Goal: Information Seeking & Learning: Check status

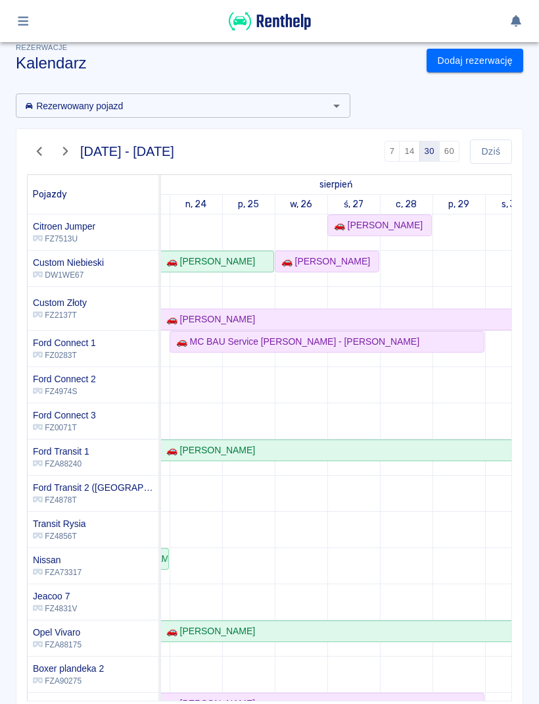
scroll to position [0, 149]
click at [341, 261] on div "🚗 [PERSON_NAME]" at bounding box center [327, 262] width 102 height 14
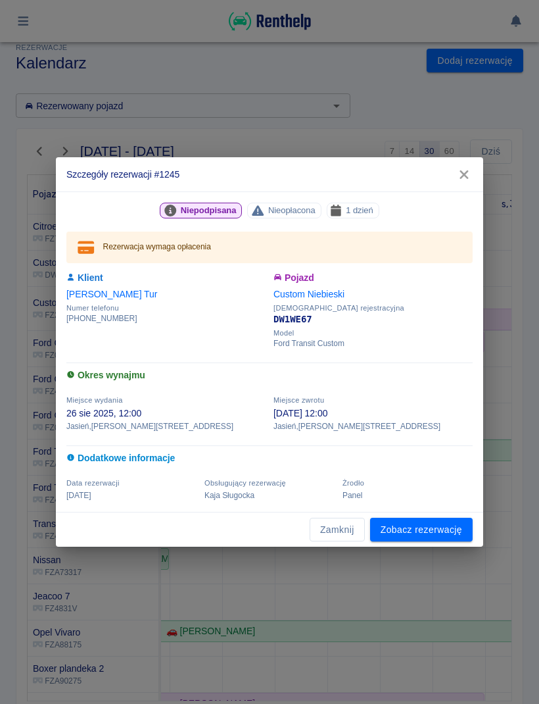
click at [470, 177] on icon "button" at bounding box center [464, 175] width 17 height 14
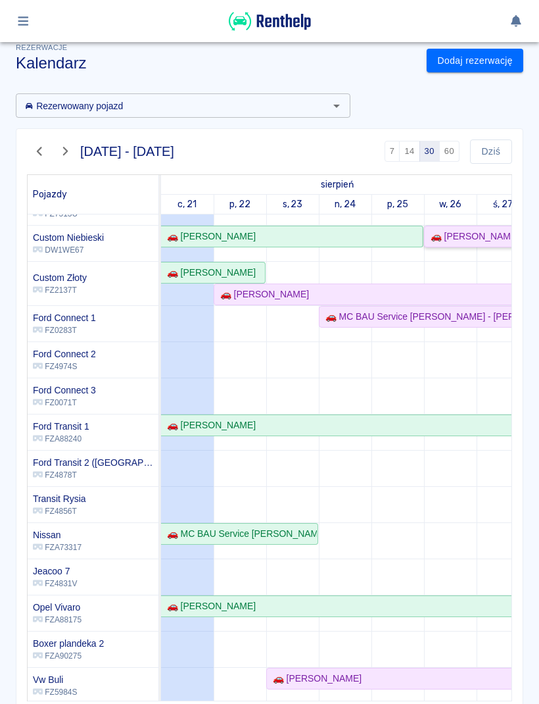
scroll to position [0, 0]
click at [497, 152] on button "Dziś" at bounding box center [491, 151] width 42 height 24
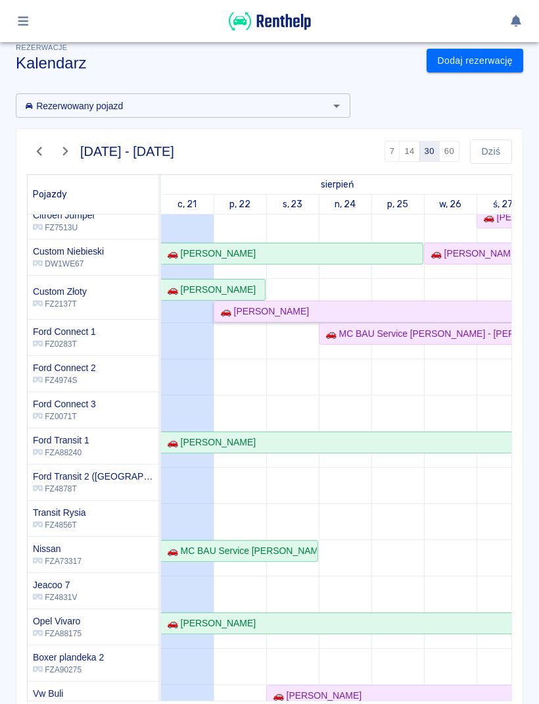
click at [511, 312] on div "🚗 [PERSON_NAME]" at bounding box center [450, 312] width 470 height 14
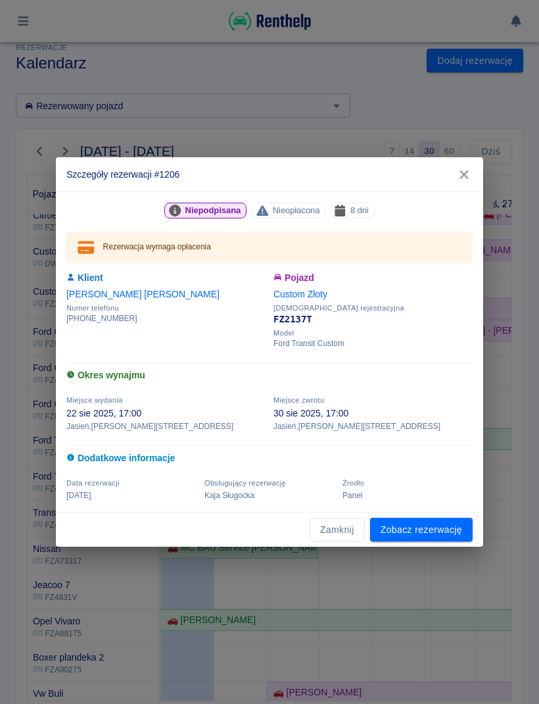
click at [457, 168] on icon "button" at bounding box center [464, 175] width 17 height 14
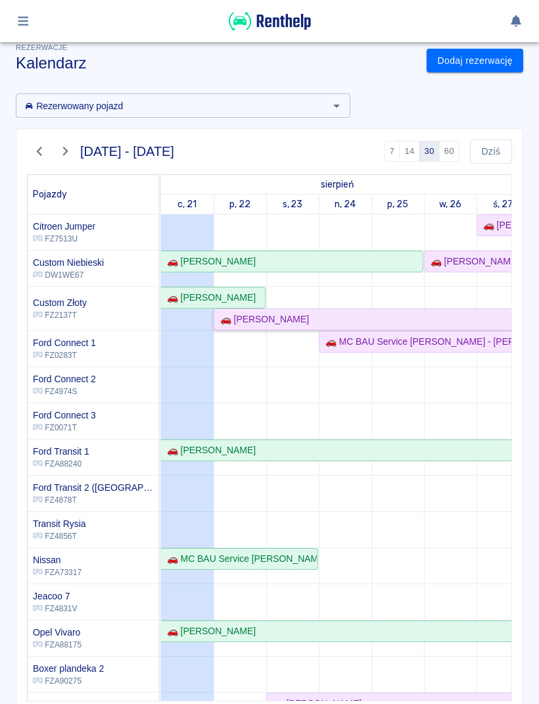
scroll to position [0, 0]
click at [30, 30] on button "button" at bounding box center [24, 21] width 26 height 22
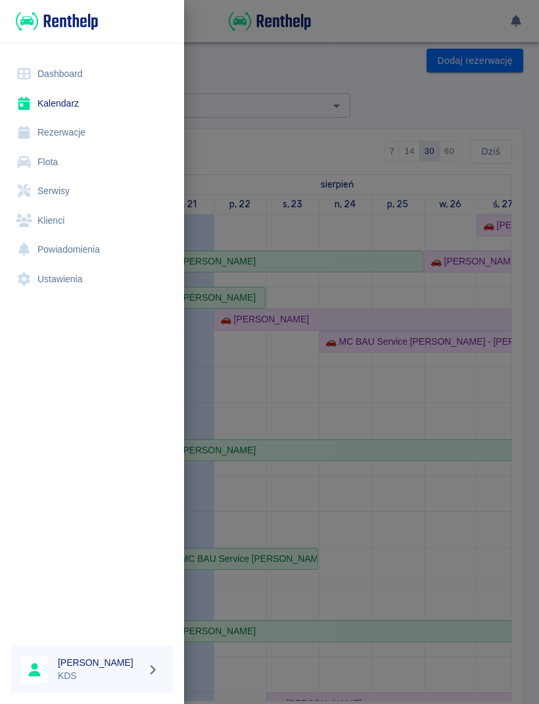
click at [60, 161] on link "Flota" at bounding box center [92, 162] width 163 height 30
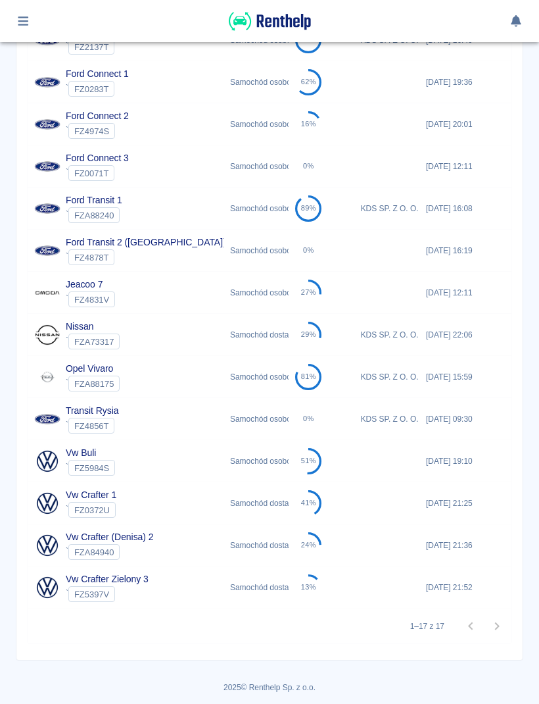
scroll to position [353, 0]
click at [285, 508] on div "Samochód dostawczy" at bounding box center [256, 503] width 65 height 42
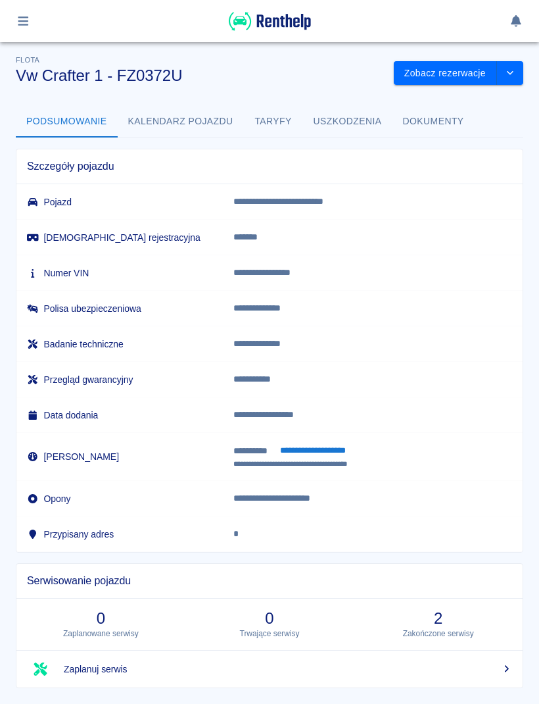
click at [188, 121] on button "Kalendarz pojazdu" at bounding box center [181, 122] width 126 height 32
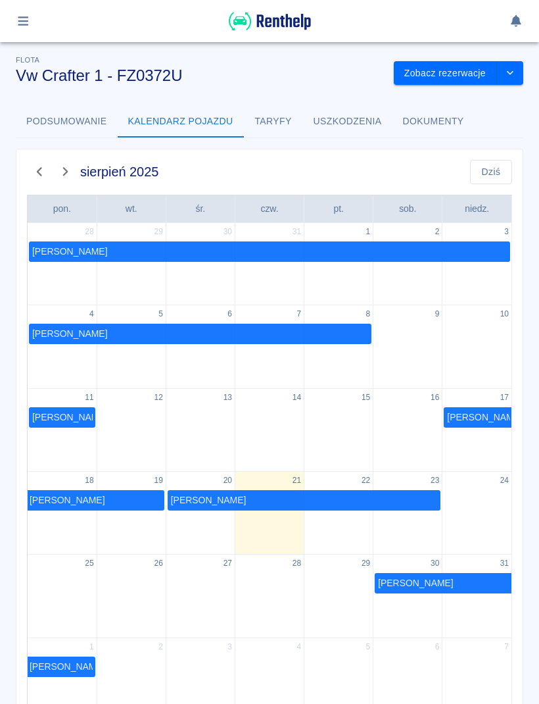
scroll to position [9, 0]
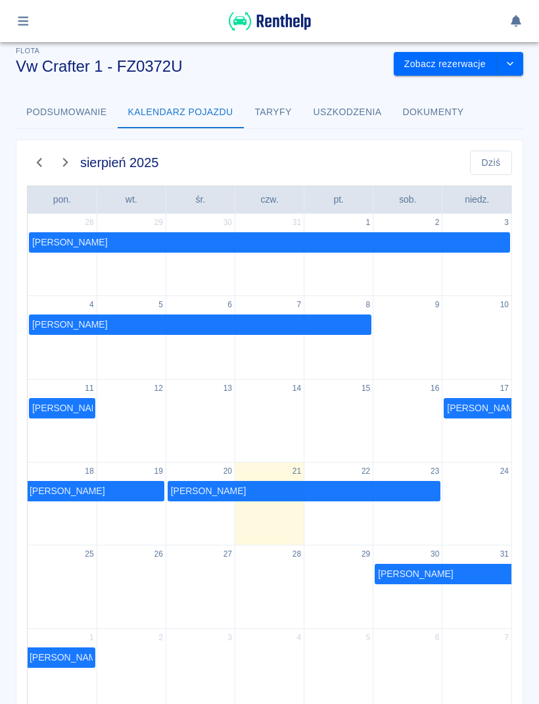
click at [43, 165] on icon "button" at bounding box center [39, 163] width 15 height 12
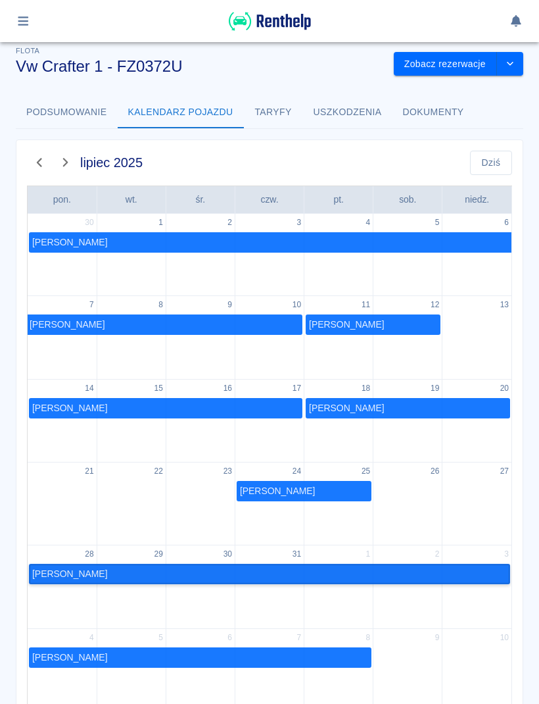
click at [328, 572] on link "[PERSON_NAME]" at bounding box center [270, 574] width 482 height 20
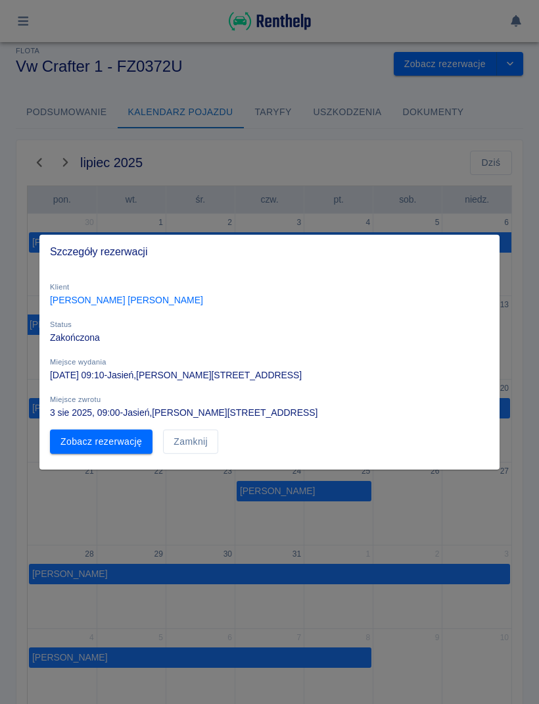
click at [199, 451] on button "Zamknij" at bounding box center [190, 442] width 55 height 24
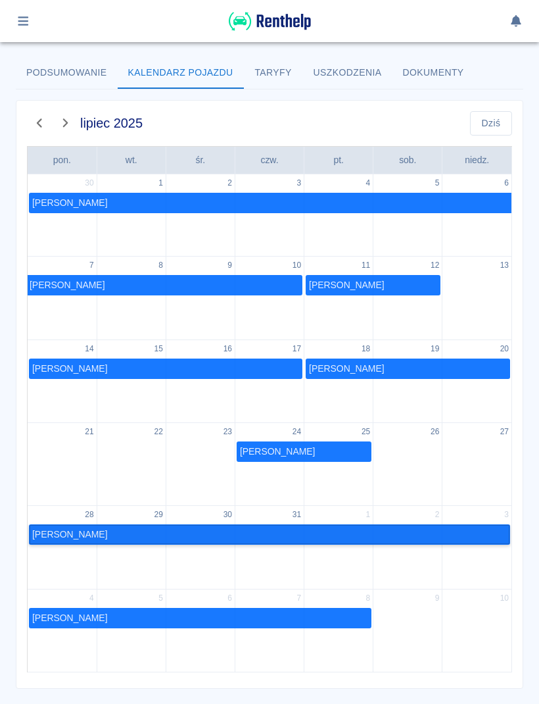
scroll to position [53, 0]
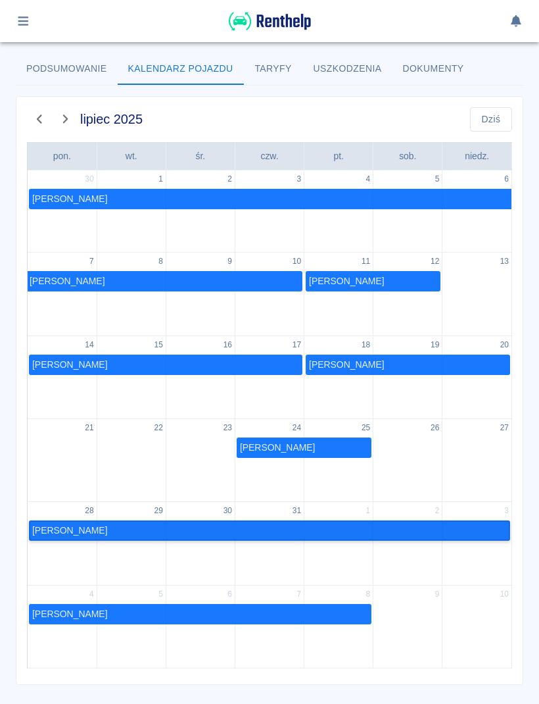
click at [450, 520] on link "[PERSON_NAME]" at bounding box center [270, 530] width 482 height 20
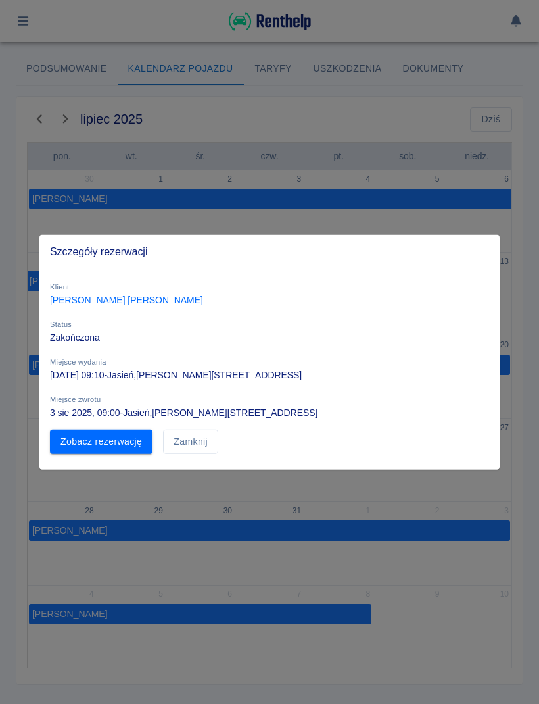
click at [194, 462] on div "Klient [PERSON_NAME] Status Zakończona Miejsce wydania [DATE] 09:10 - Jasień , …" at bounding box center [269, 369] width 460 height 201
click at [204, 443] on button "Zamknij" at bounding box center [190, 442] width 55 height 24
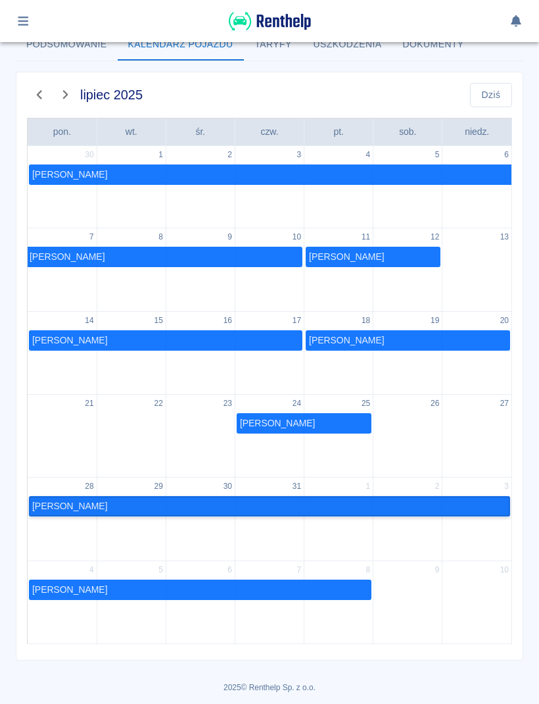
scroll to position [76, 0]
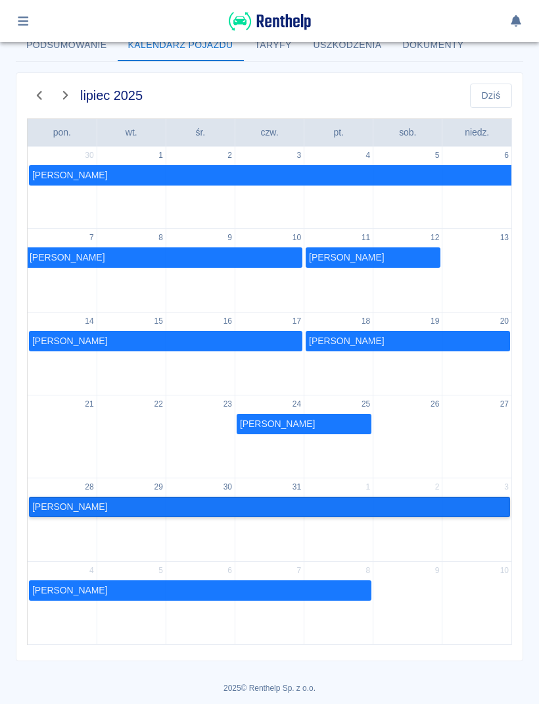
click at [446, 503] on link "[PERSON_NAME]" at bounding box center [270, 507] width 482 height 20
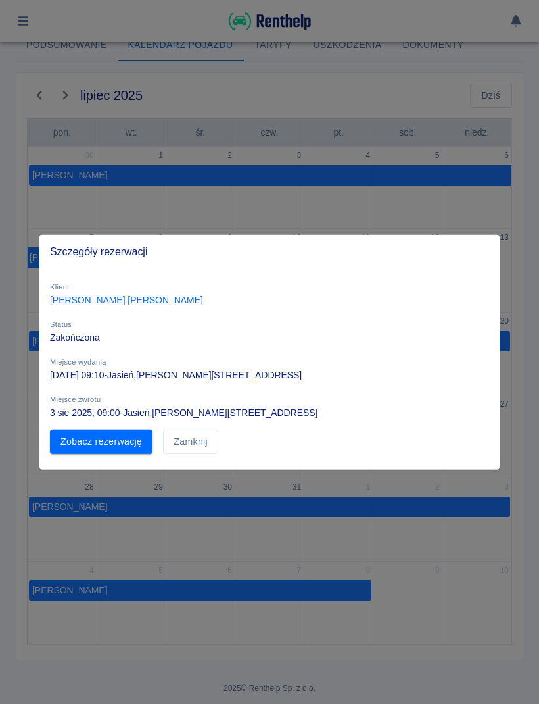
click at [210, 448] on button "Zamknij" at bounding box center [190, 442] width 55 height 24
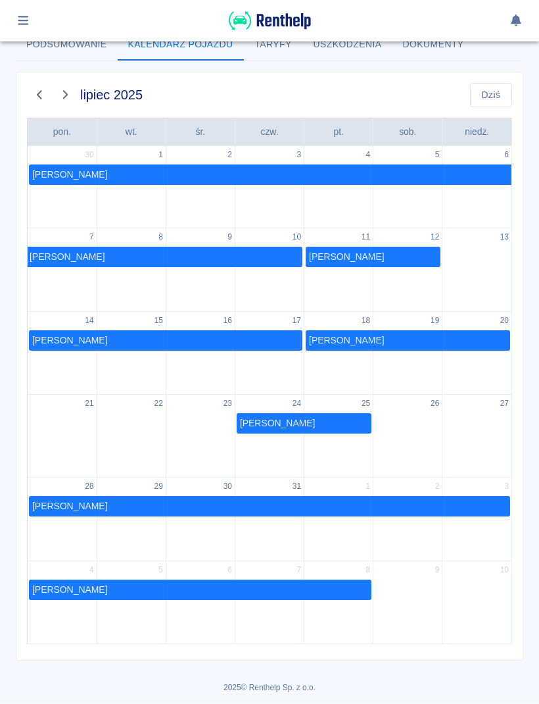
click at [300, 29] on img at bounding box center [270, 22] width 82 height 22
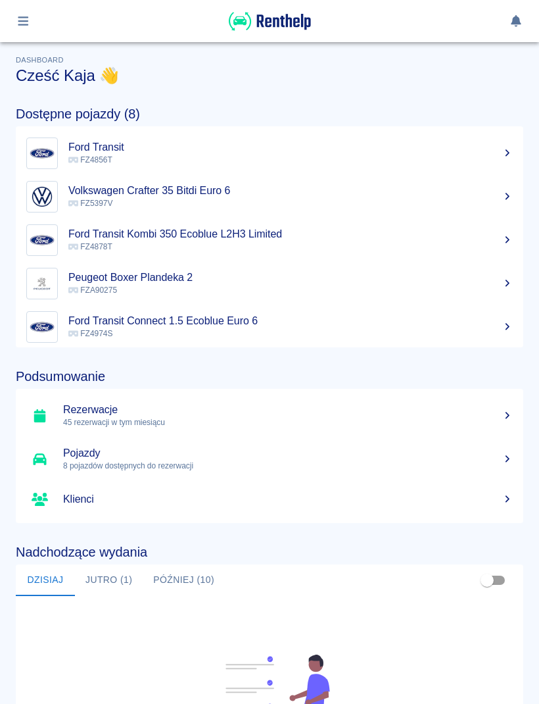
click at [28, 30] on button "button" at bounding box center [24, 21] width 26 height 22
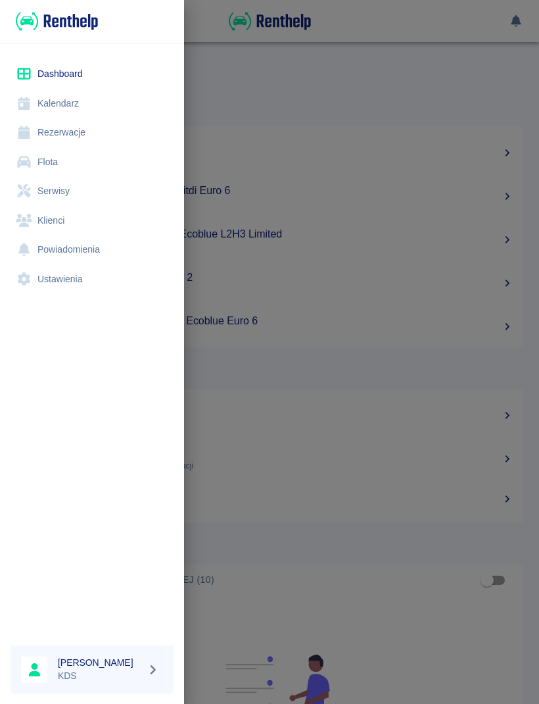
click at [448, 361] on div at bounding box center [269, 352] width 539 height 704
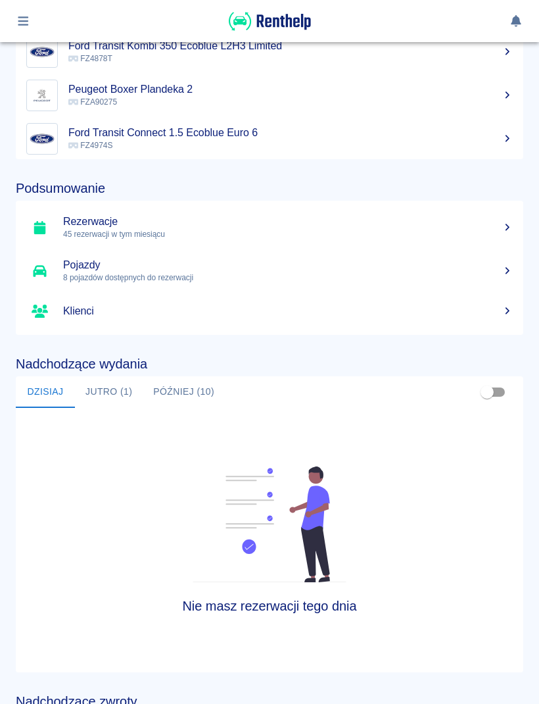
scroll to position [189, 0]
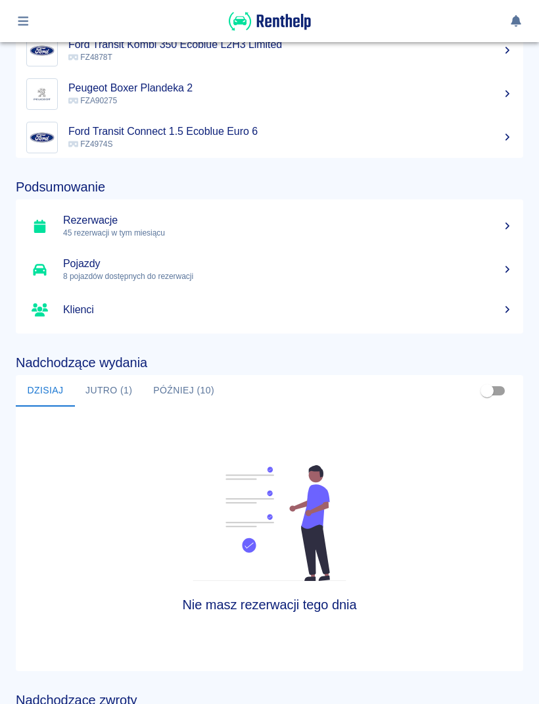
click at [34, 27] on button "button" at bounding box center [24, 21] width 26 height 22
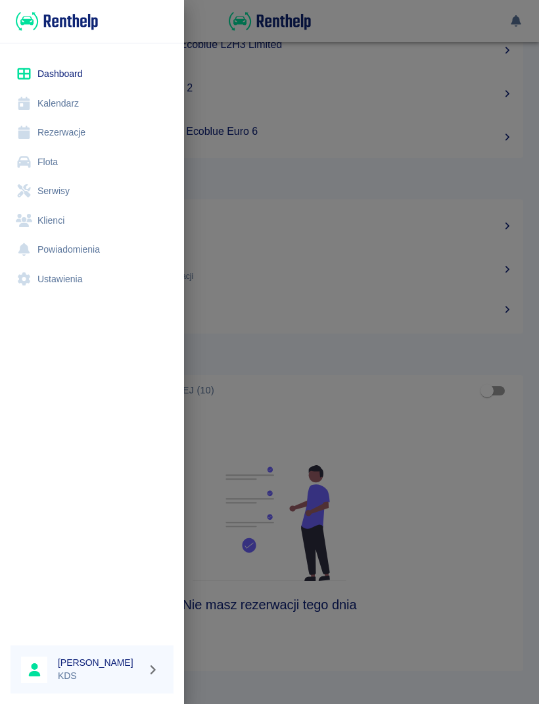
click at [68, 104] on link "Kalendarz" at bounding box center [92, 104] width 163 height 30
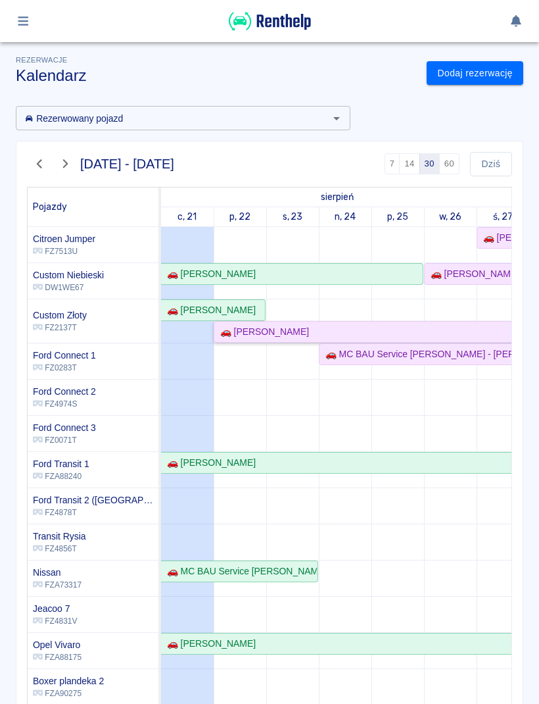
click at [303, 332] on div "🚗 [PERSON_NAME]" at bounding box center [262, 332] width 94 height 14
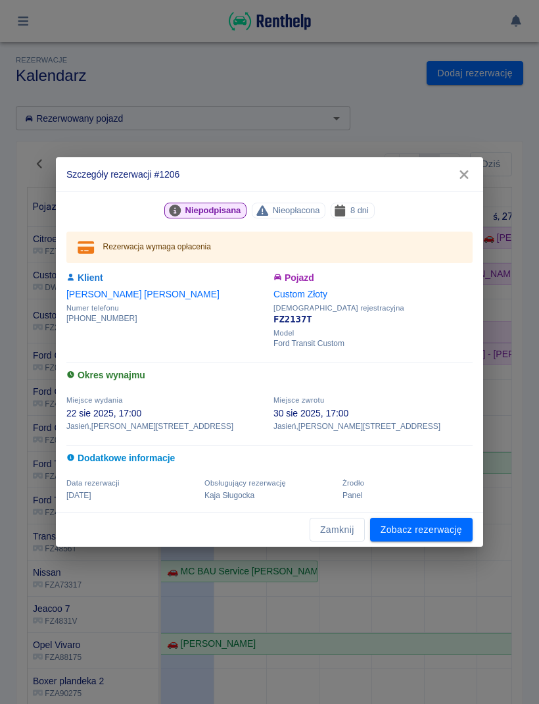
click at [332, 532] on button "Zamknij" at bounding box center [337, 530] width 55 height 24
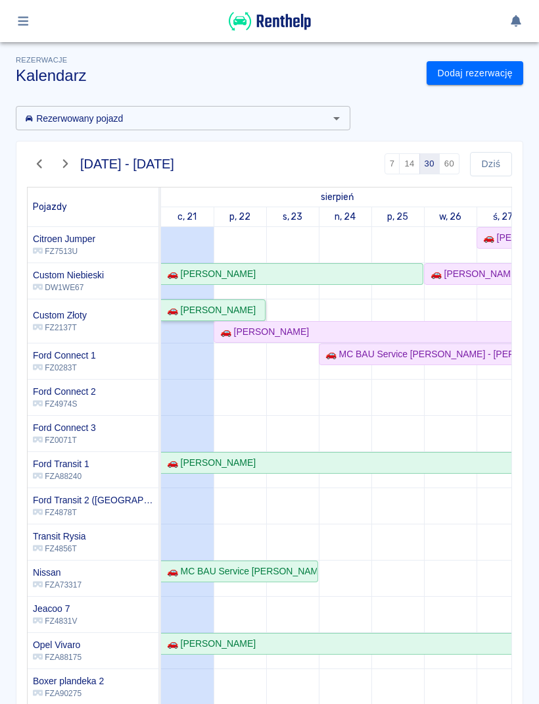
click at [230, 303] on div "🚗 [PERSON_NAME]" at bounding box center [209, 310] width 94 height 14
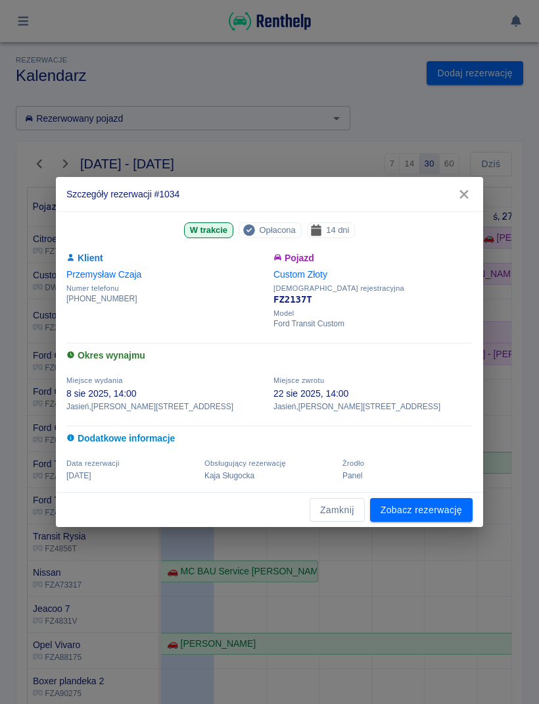
click at [335, 516] on button "Zamknij" at bounding box center [337, 510] width 55 height 24
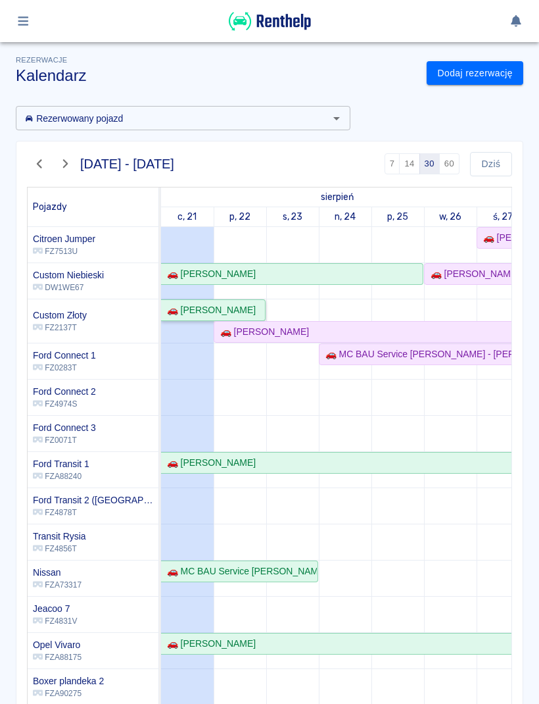
click at [239, 315] on div "🚗 [PERSON_NAME]" at bounding box center [209, 310] width 94 height 14
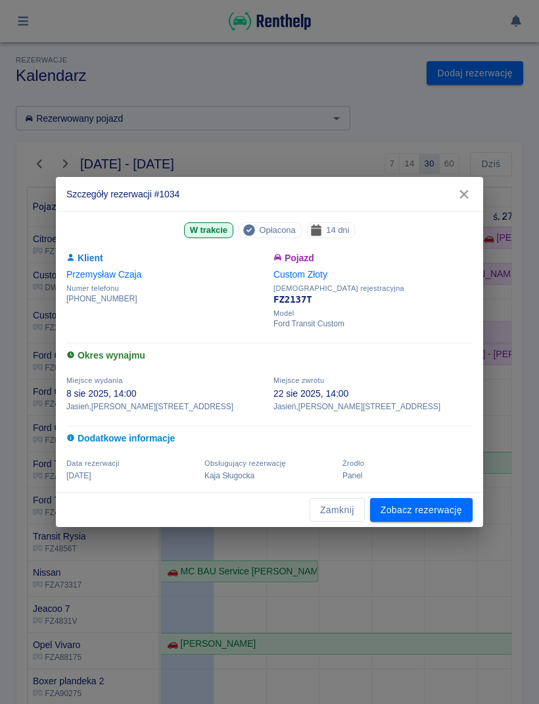
click at [336, 508] on button "Zamknij" at bounding box center [337, 510] width 55 height 24
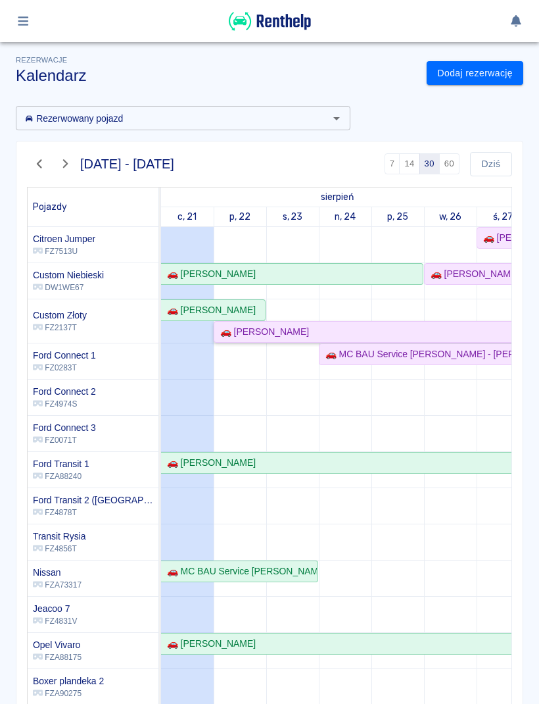
click at [227, 323] on link "🚗 [PERSON_NAME]" at bounding box center [450, 332] width 473 height 22
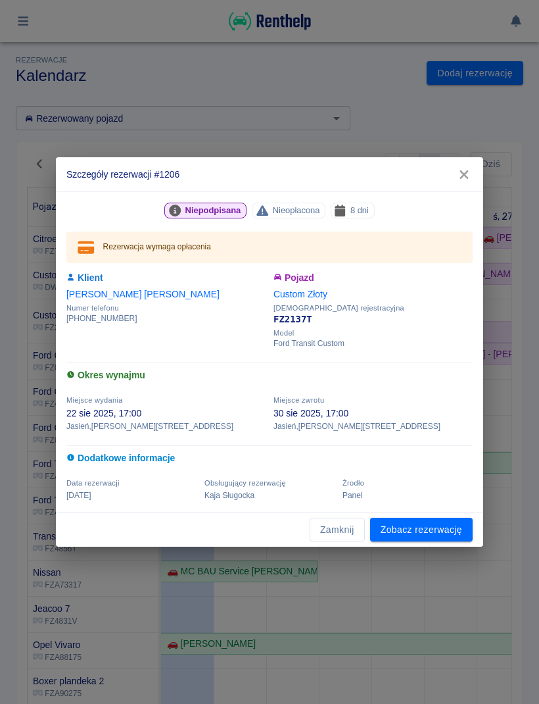
click at [339, 529] on button "Zamknij" at bounding box center [337, 530] width 55 height 24
